Goal: Information Seeking & Learning: Learn about a topic

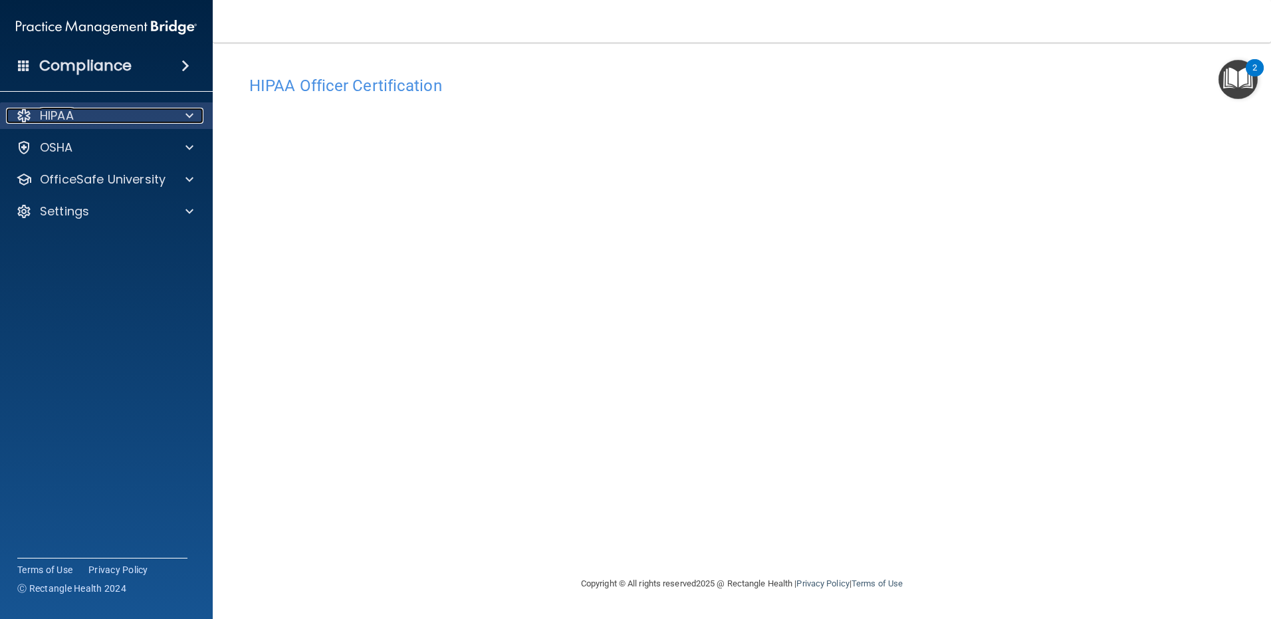
click at [117, 109] on div "HIPAA" at bounding box center [88, 116] width 165 height 16
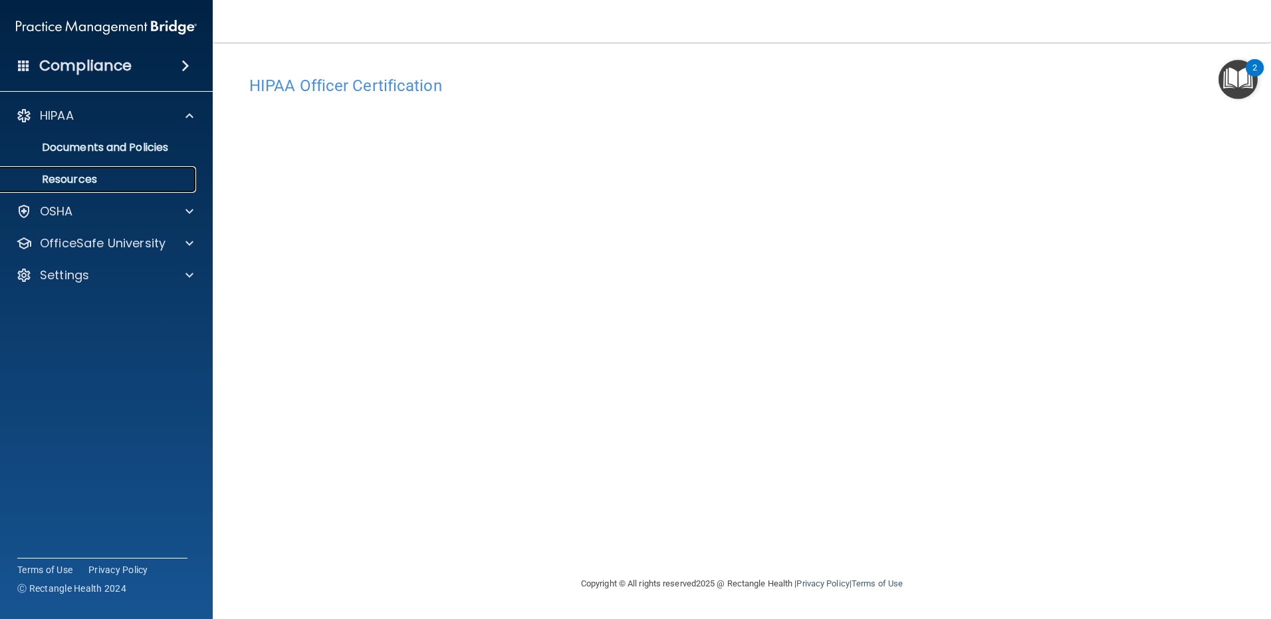
click at [88, 177] on p "Resources" at bounding box center [99, 179] width 181 height 13
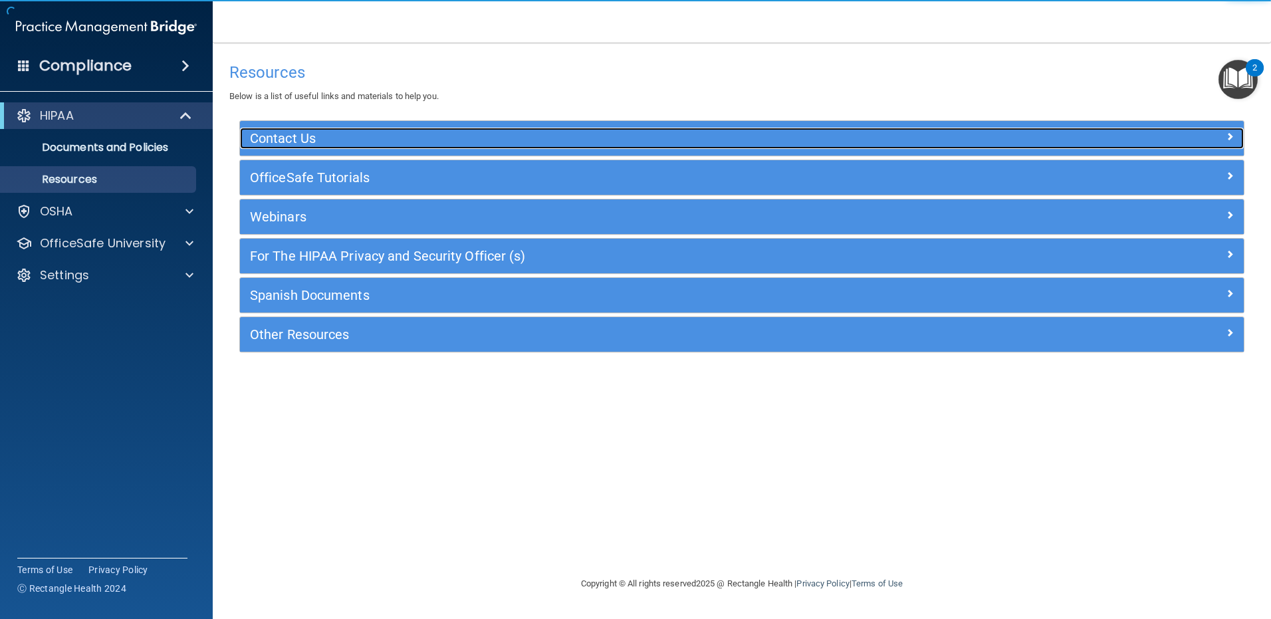
click at [376, 144] on h5 "Contact Us" at bounding box center [616, 138] width 733 height 15
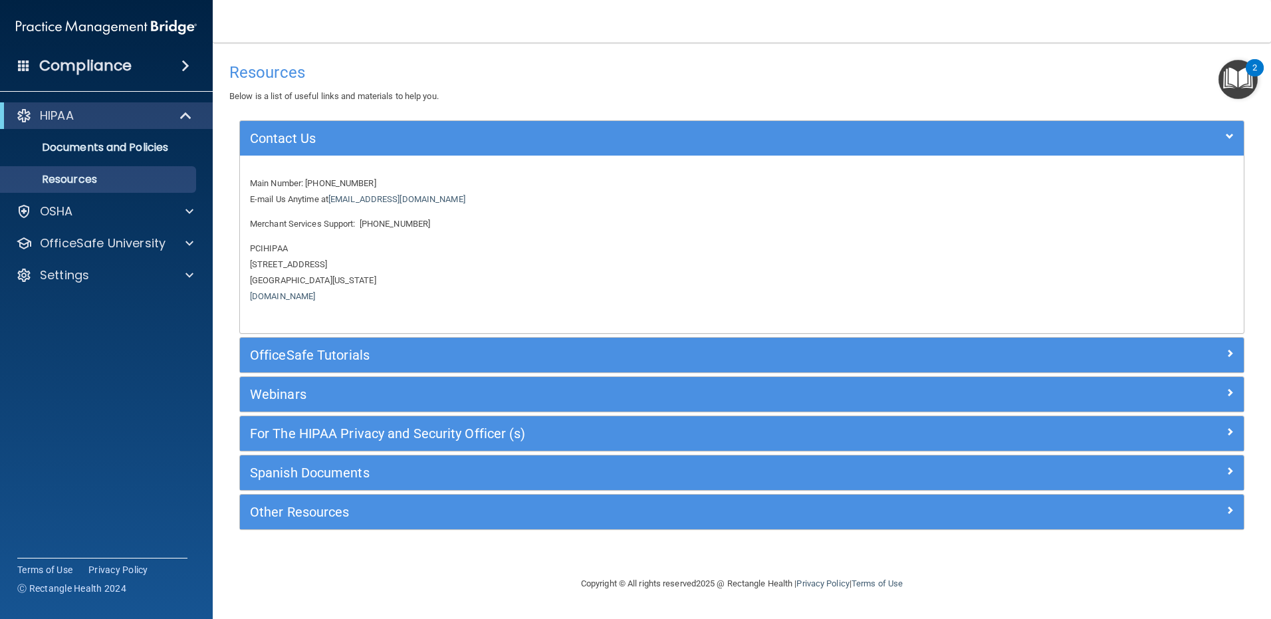
click at [372, 346] on div "OfficeSafe Tutorials" at bounding box center [742, 355] width 1004 height 35
click at [73, 213] on div "OSHA" at bounding box center [88, 211] width 165 height 16
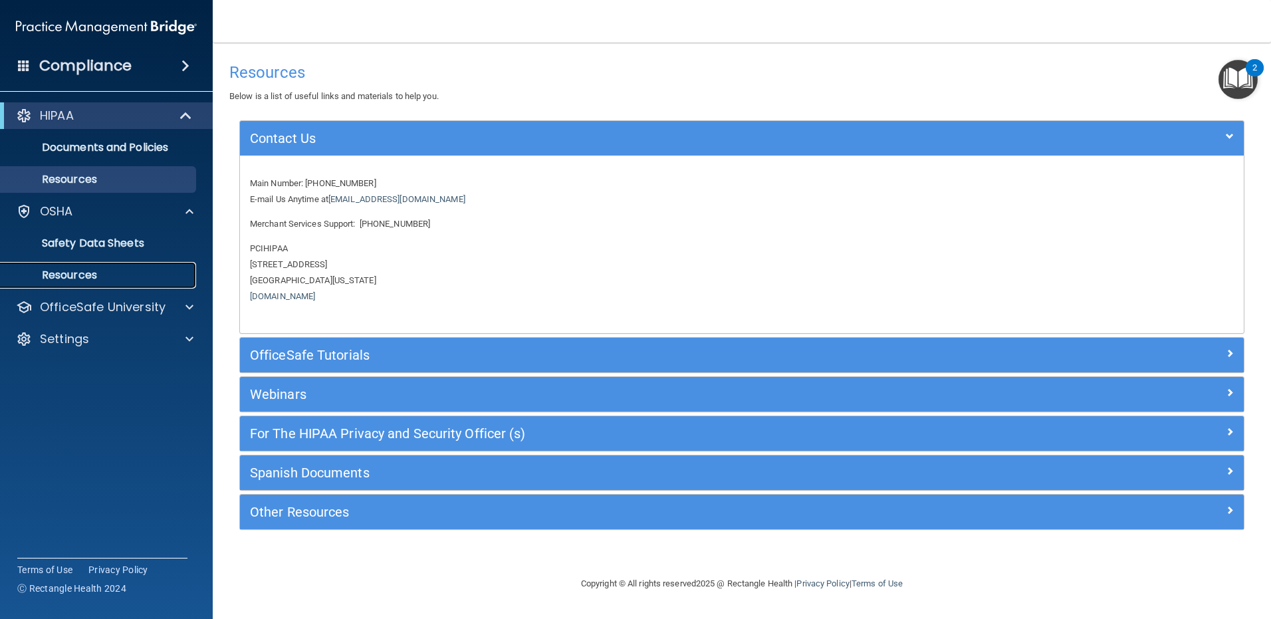
click at [124, 272] on p "Resources" at bounding box center [99, 275] width 181 height 13
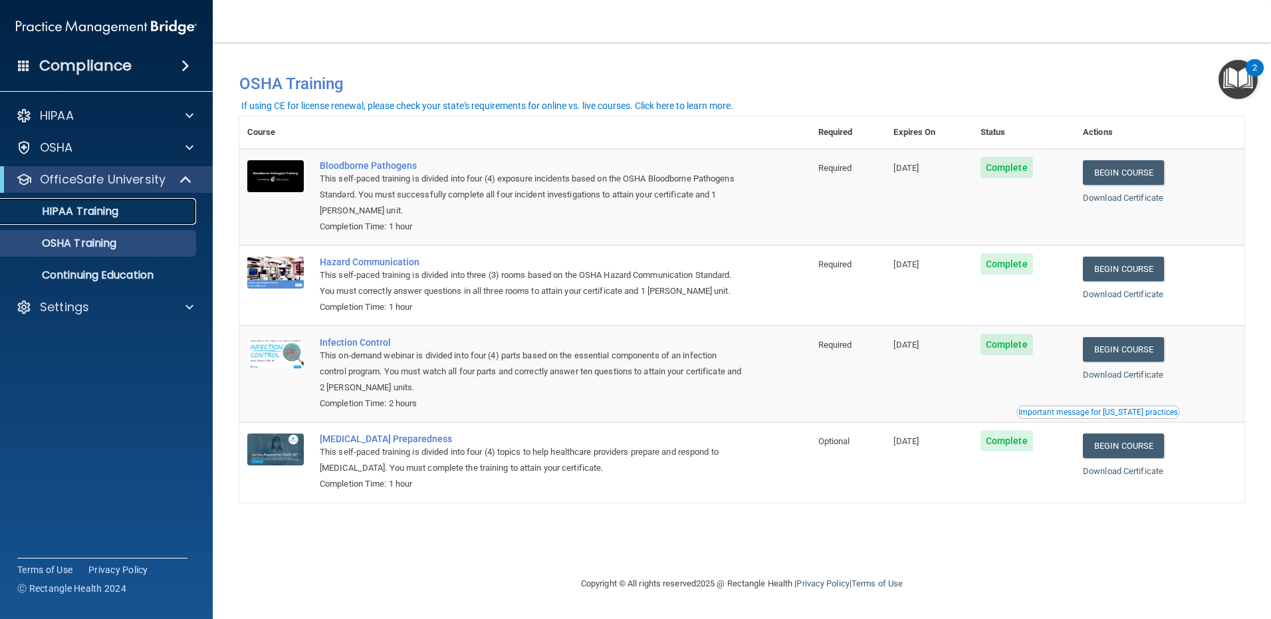
click at [108, 207] on p "HIPAA Training" at bounding box center [64, 211] width 110 height 13
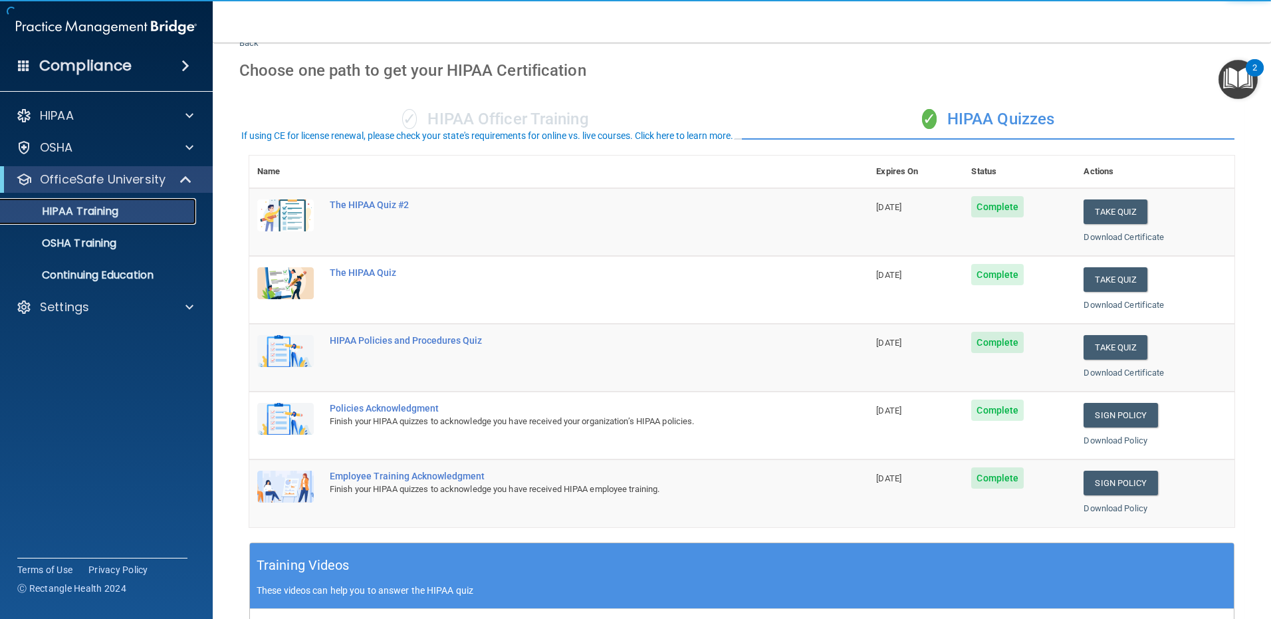
scroll to position [133, 0]
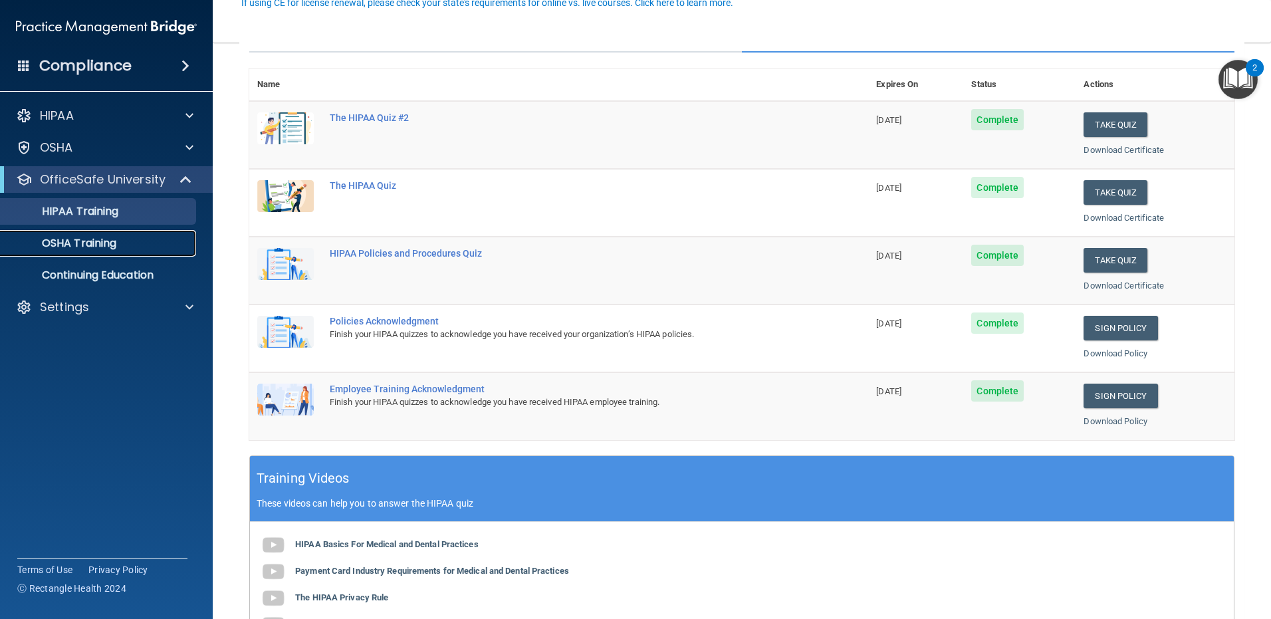
click at [109, 242] on p "OSHA Training" at bounding box center [63, 243] width 108 height 13
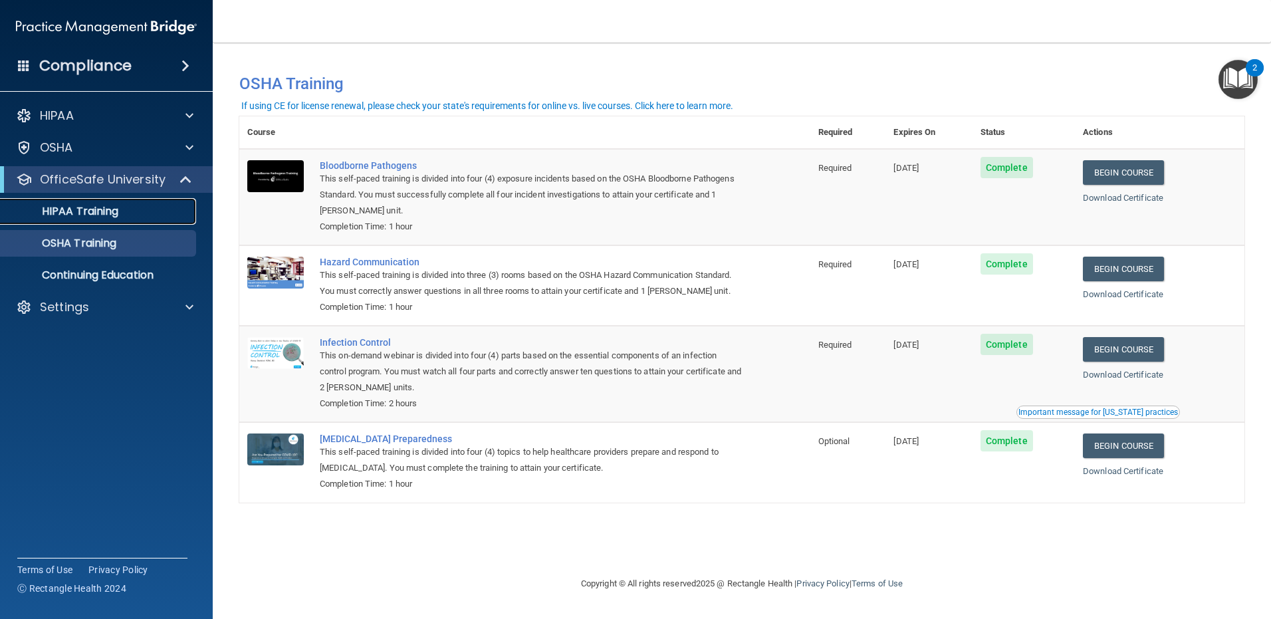
click at [112, 215] on p "HIPAA Training" at bounding box center [64, 211] width 110 height 13
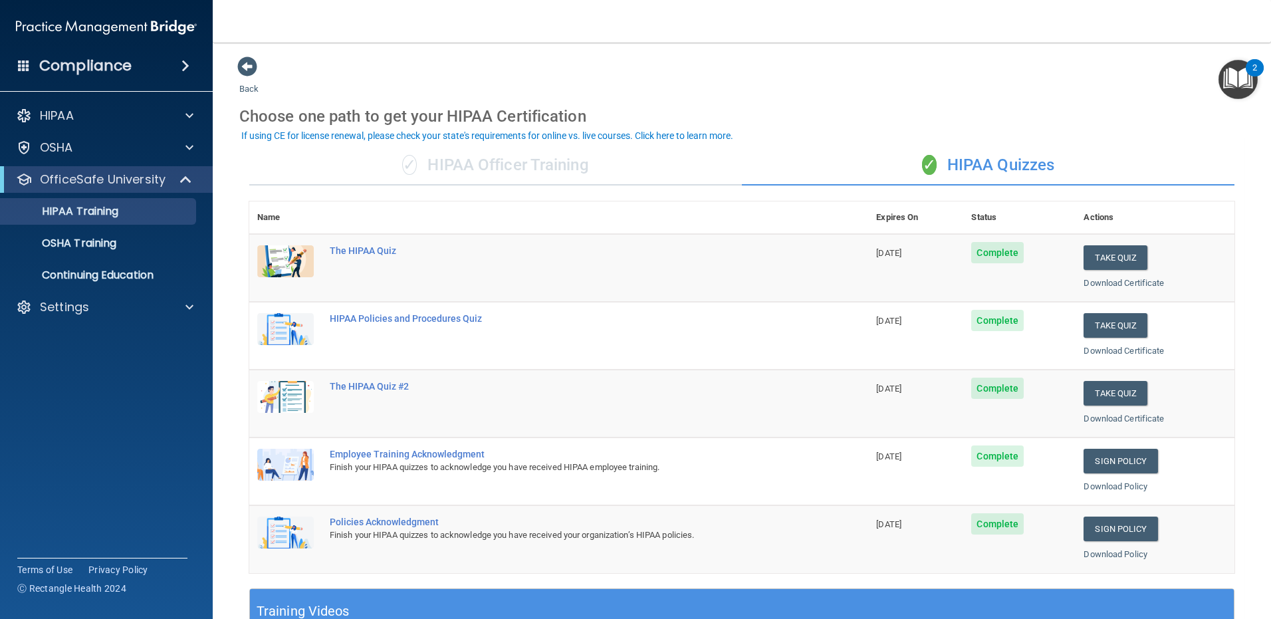
click at [490, 170] on div "✓ HIPAA Officer Training" at bounding box center [495, 166] width 493 height 40
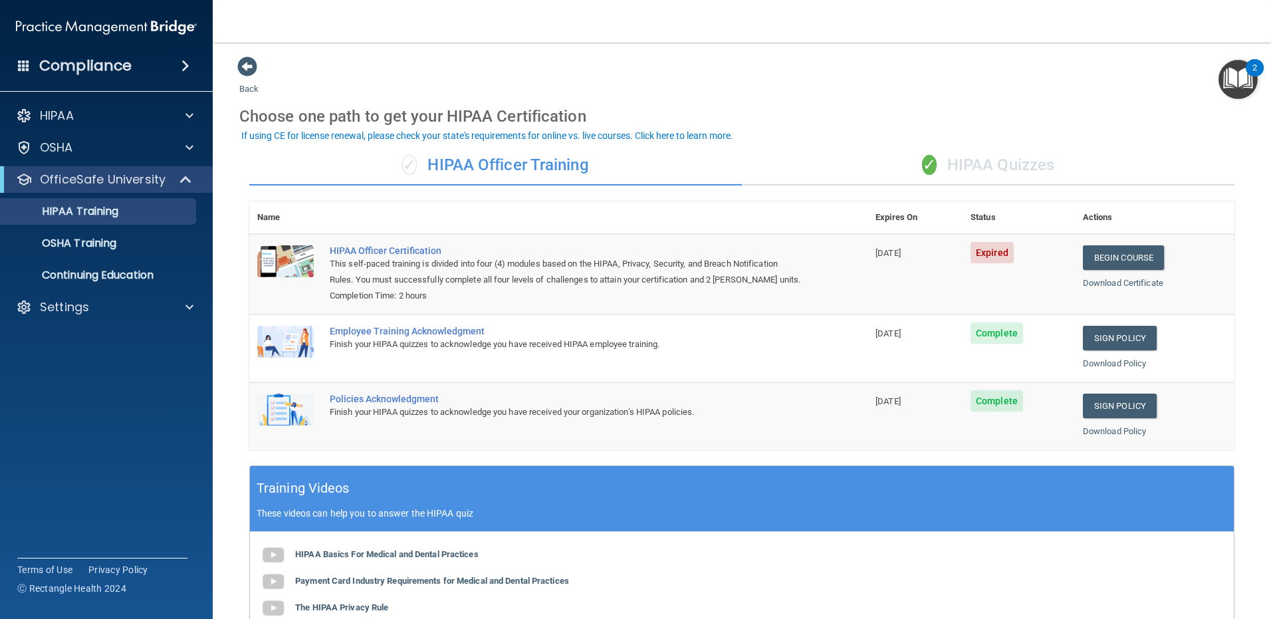
click at [957, 164] on div "✓ HIPAA Quizzes" at bounding box center [988, 166] width 493 height 40
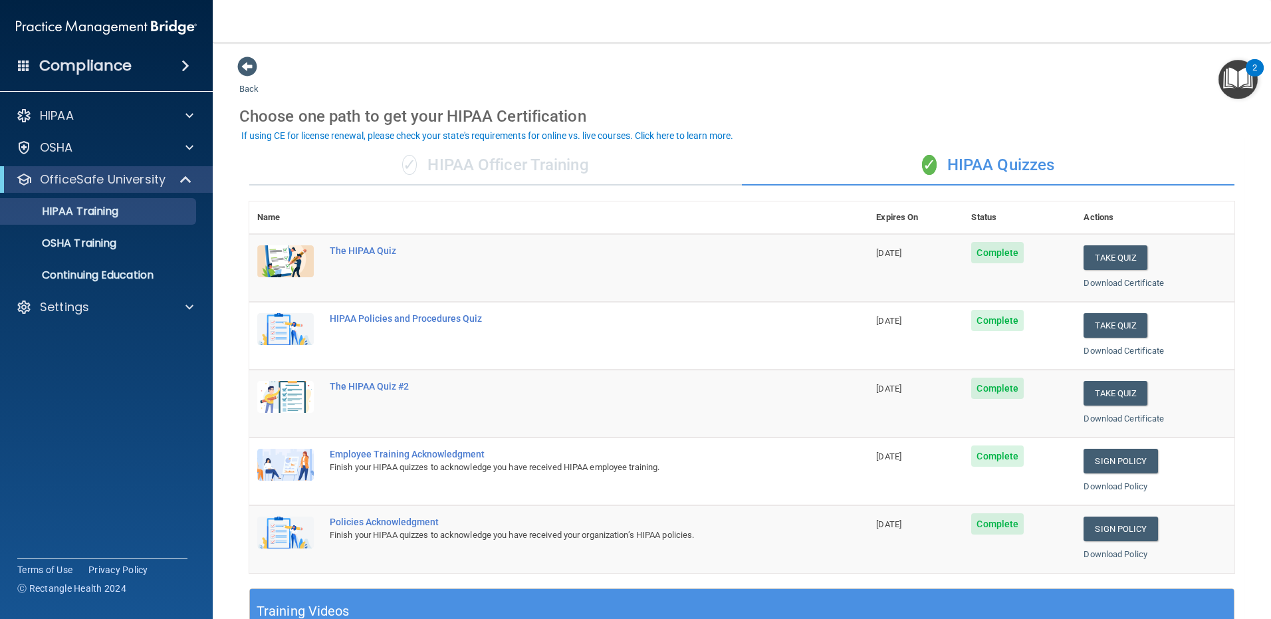
click at [513, 161] on div "✓ HIPAA Officer Training" at bounding box center [495, 166] width 493 height 40
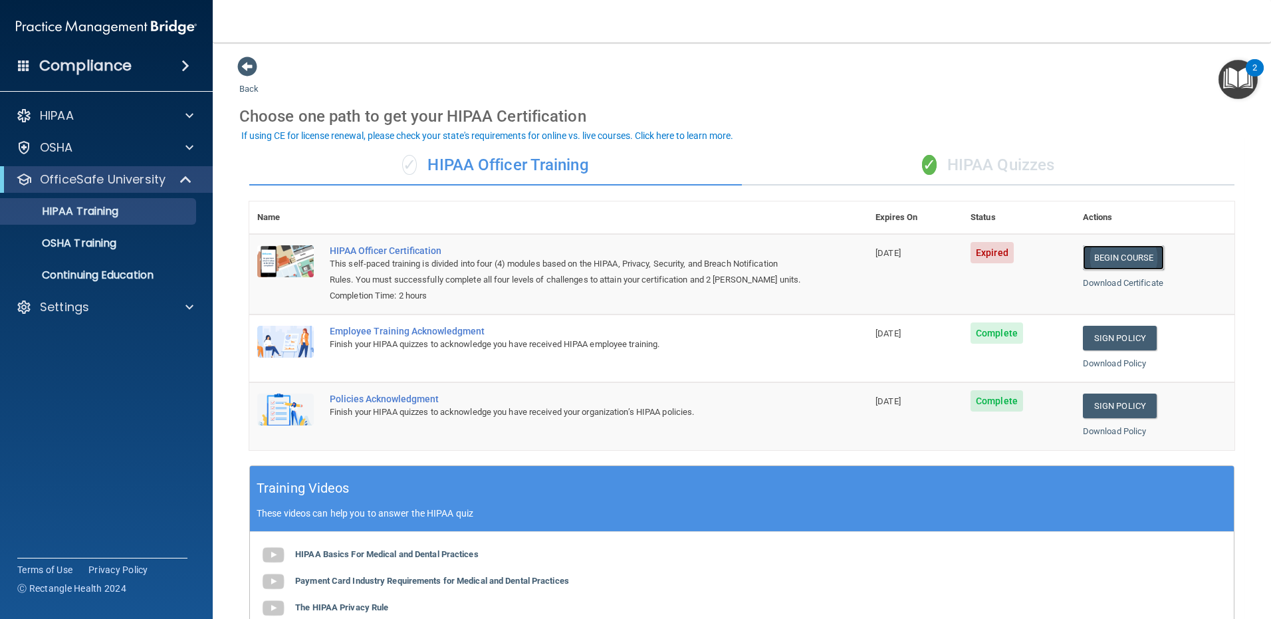
click at [1113, 248] on link "Begin Course" at bounding box center [1123, 257] width 81 height 25
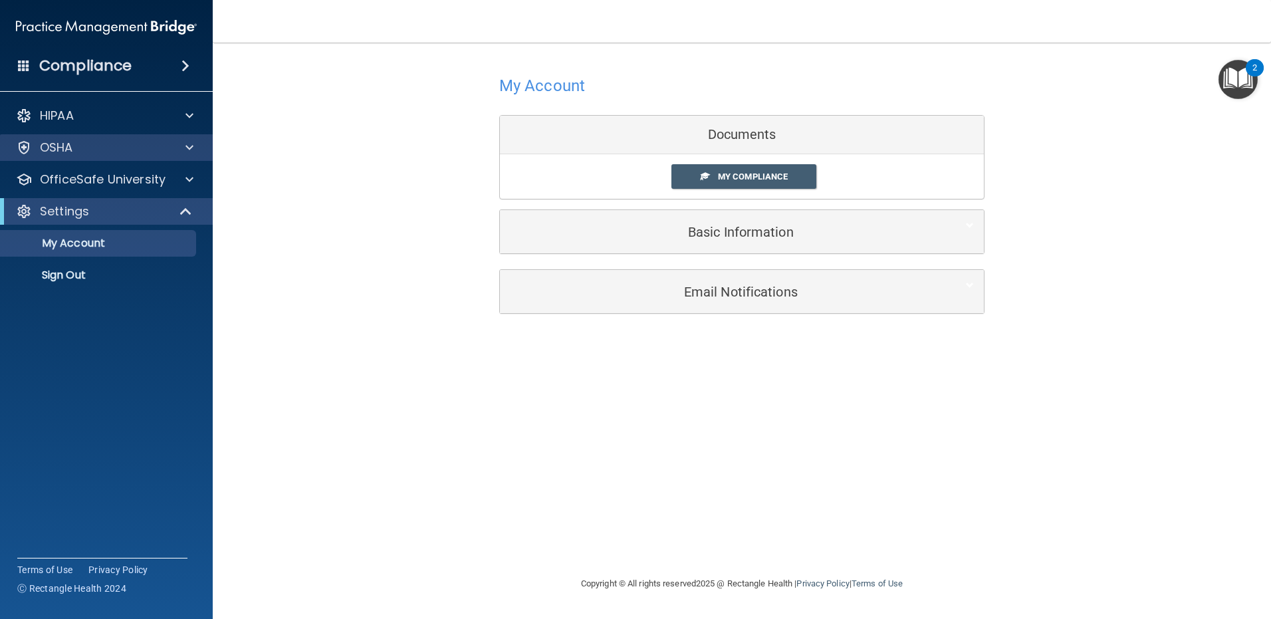
click at [164, 138] on div "OSHA" at bounding box center [106, 147] width 213 height 27
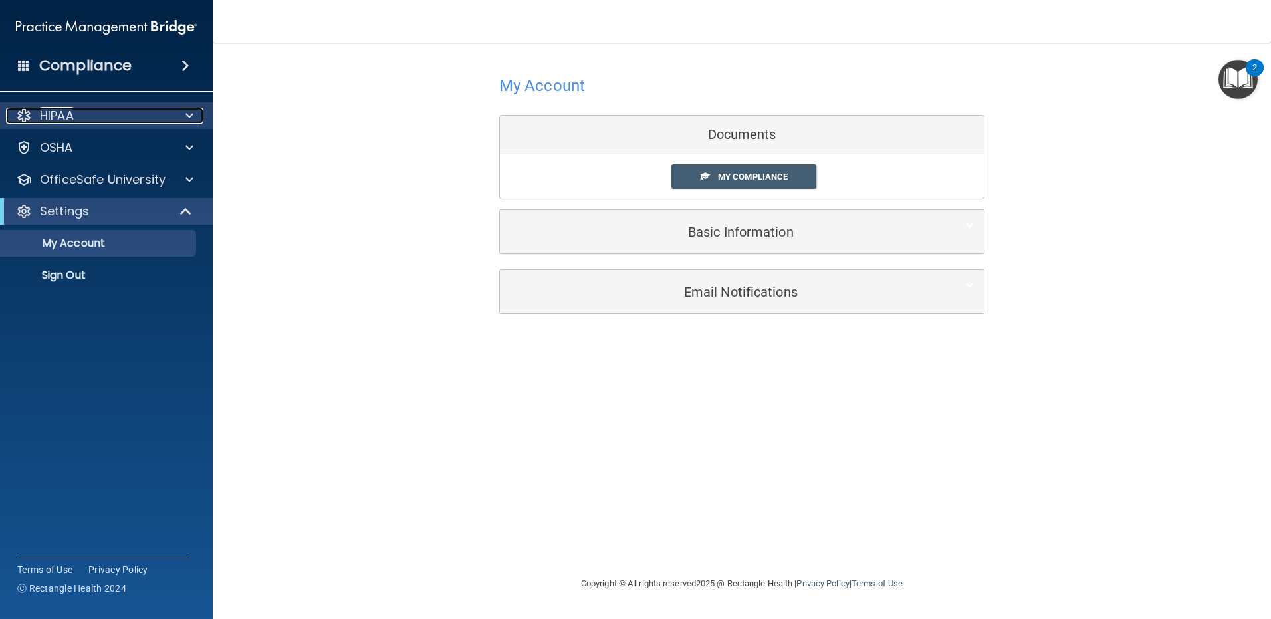
click at [176, 110] on div at bounding box center [187, 116] width 33 height 16
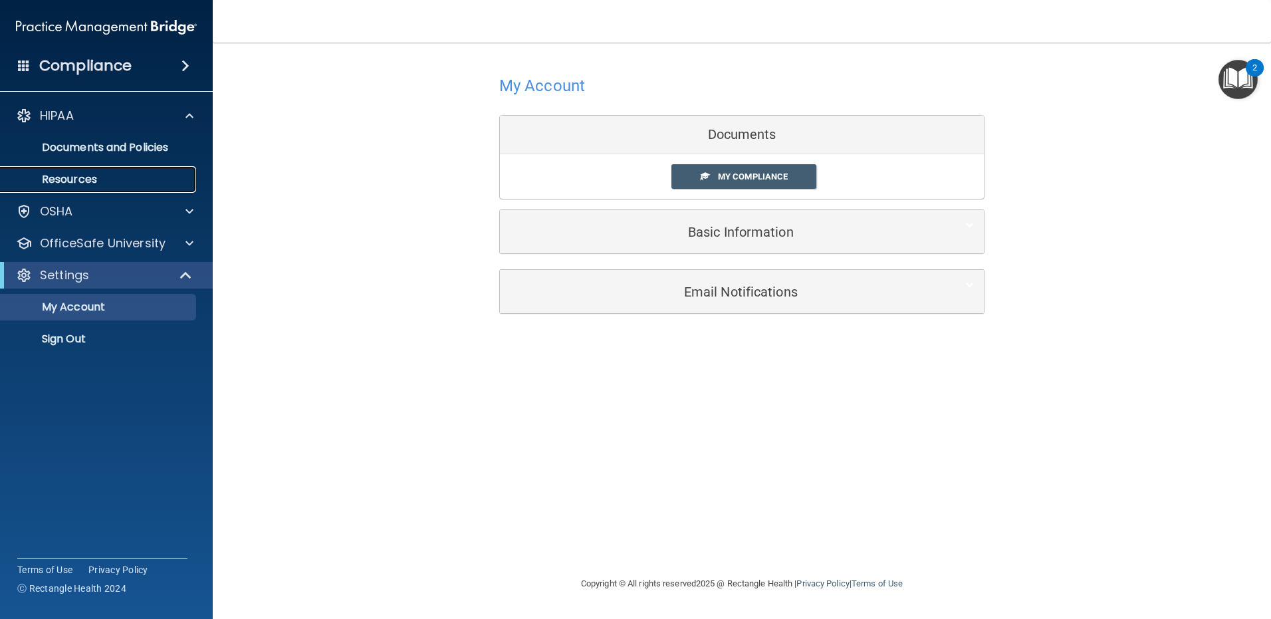
click at [131, 174] on p "Resources" at bounding box center [99, 179] width 181 height 13
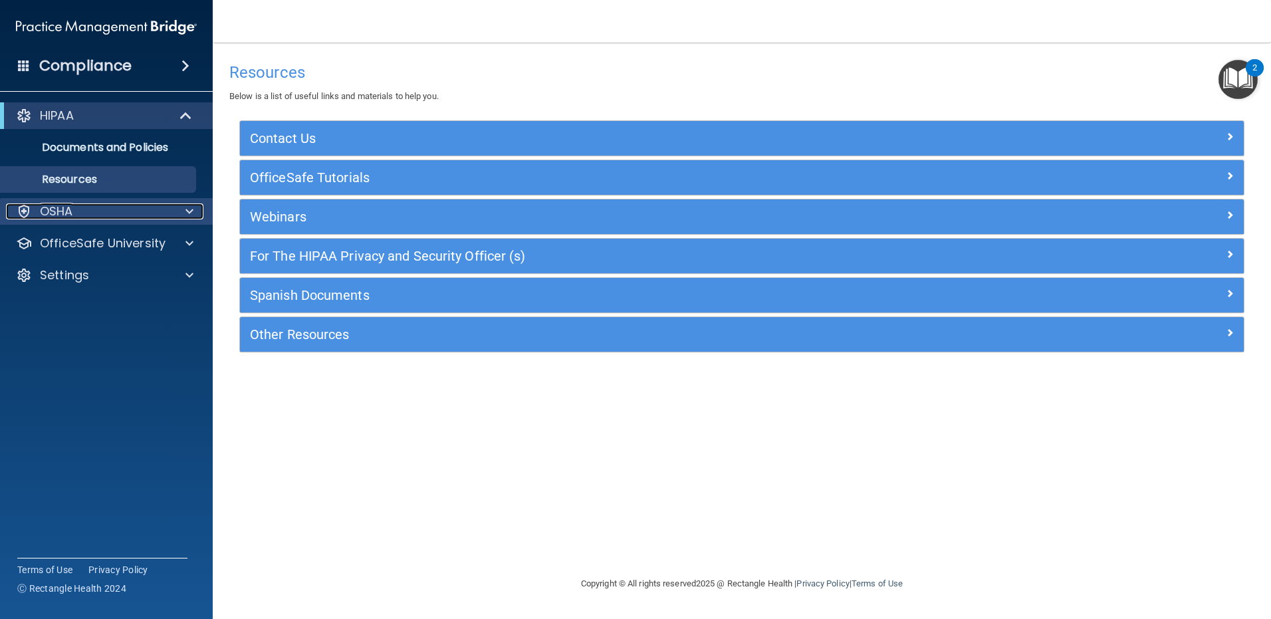
click at [90, 205] on div "OSHA" at bounding box center [88, 211] width 165 height 16
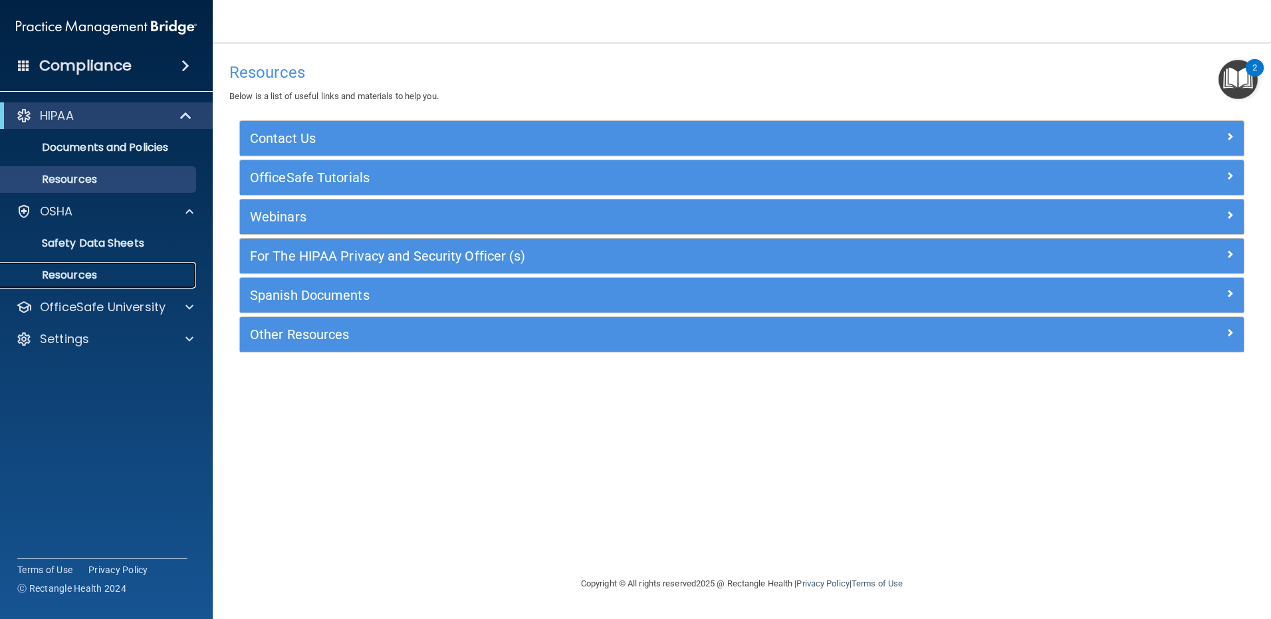
click at [118, 278] on p "Resources" at bounding box center [99, 275] width 181 height 13
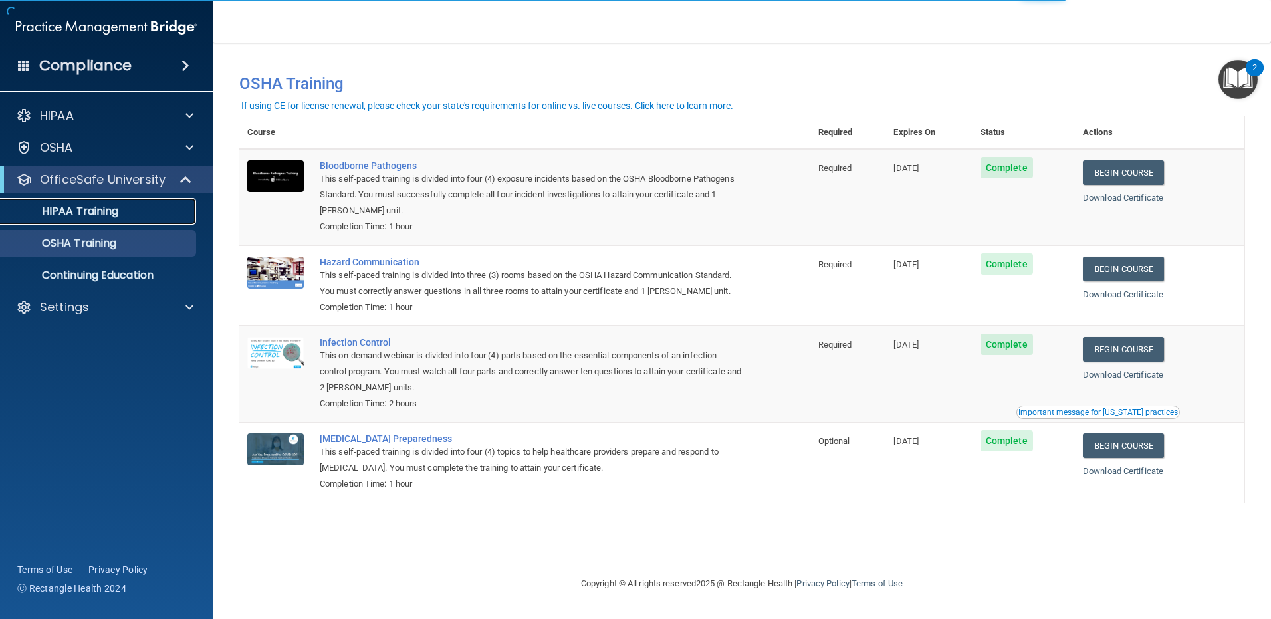
click at [88, 217] on p "HIPAA Training" at bounding box center [64, 211] width 110 height 13
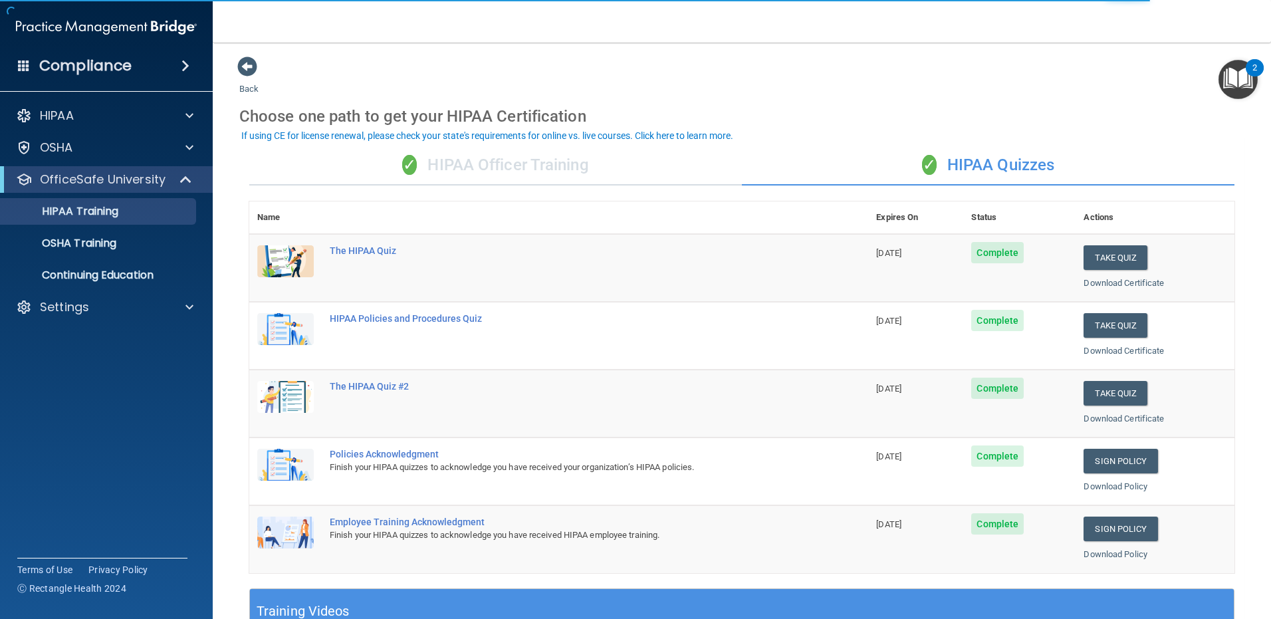
click at [433, 162] on div "✓ HIPAA Officer Training" at bounding box center [495, 166] width 493 height 40
